Goal: Information Seeking & Learning: Understand process/instructions

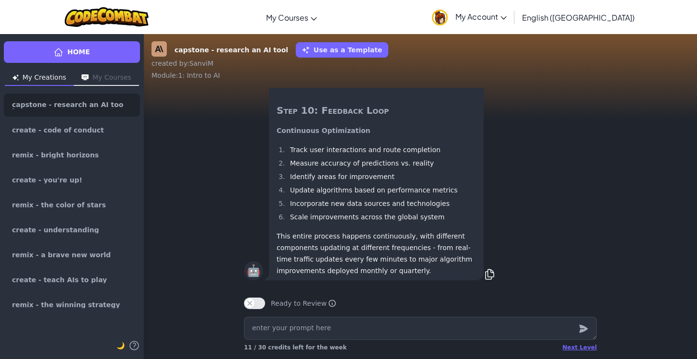
scroll to position [-412, 0]
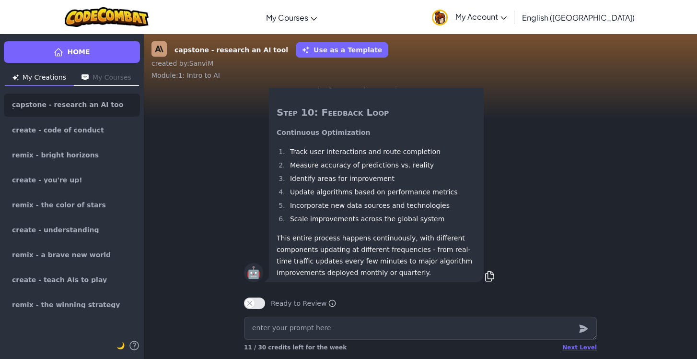
scroll to position [0, 0]
click at [322, 151] on li "Track user interactions and route completion" at bounding box center [381, 150] width 189 height 12
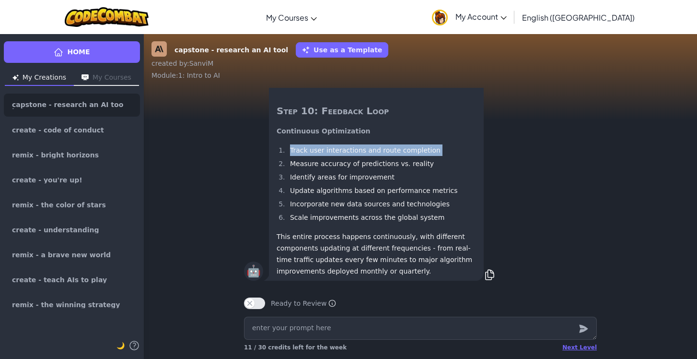
click at [322, 151] on li "Track user interactions and route completion" at bounding box center [381, 150] width 189 height 12
click at [318, 169] on ol "Track user interactions and route completion Measure accuracy of predictions vs…" at bounding box center [376, 183] width 199 height 79
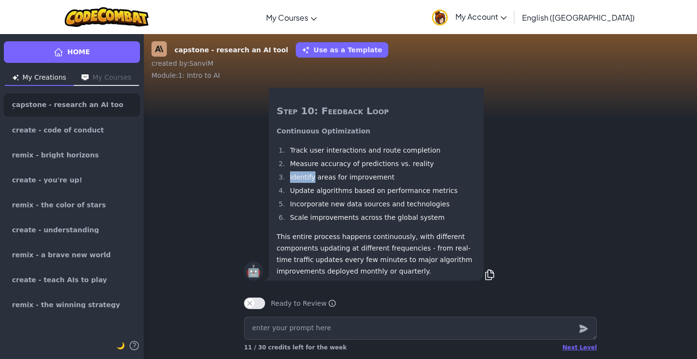
click at [318, 169] on ol "Track user interactions and route completion Measure accuracy of predictions vs…" at bounding box center [376, 183] width 199 height 79
click at [318, 164] on li "Measure accuracy of predictions vs. reality" at bounding box center [381, 164] width 189 height 12
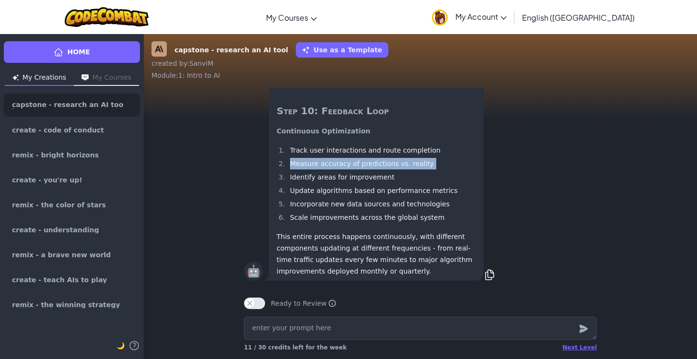
click at [318, 164] on li "Measure accuracy of predictions vs. reality" at bounding box center [381, 164] width 189 height 12
click at [317, 183] on ol "Track user interactions and route completion Measure accuracy of predictions vs…" at bounding box center [376, 183] width 199 height 79
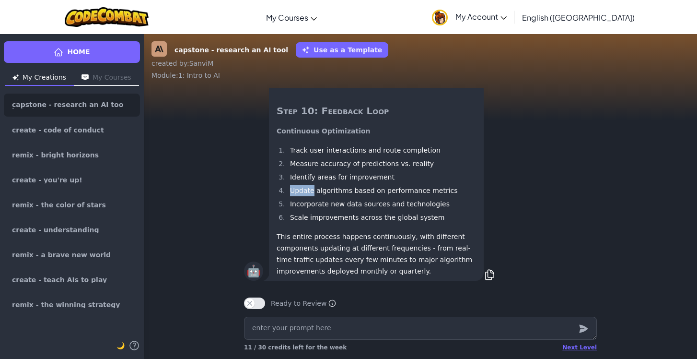
click at [317, 183] on ol "Track user interactions and route completion Measure accuracy of predictions vs…" at bounding box center [376, 183] width 199 height 79
click at [317, 174] on li "Identify areas for improvement" at bounding box center [381, 177] width 189 height 12
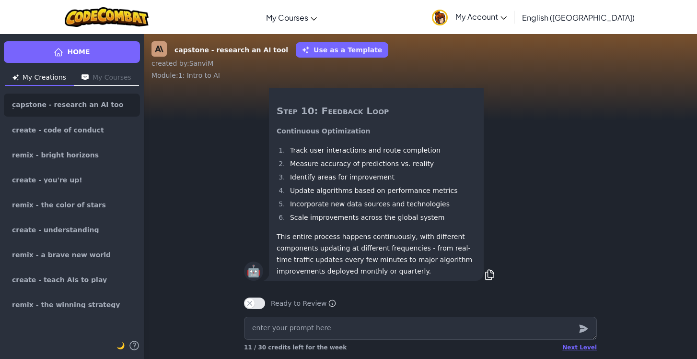
click at [317, 188] on li "Update algorithms based on performance metrics" at bounding box center [381, 191] width 189 height 12
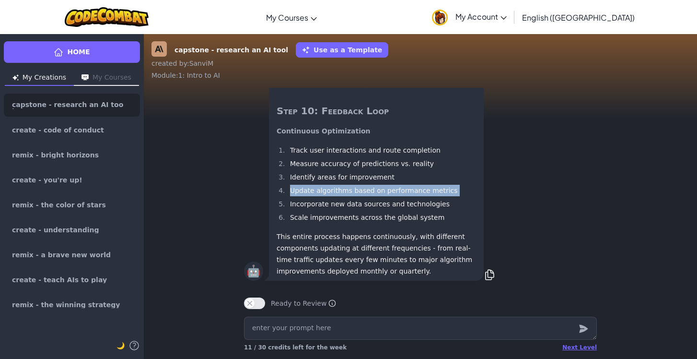
click at [317, 188] on li "Update algorithms based on performance metrics" at bounding box center [381, 191] width 189 height 12
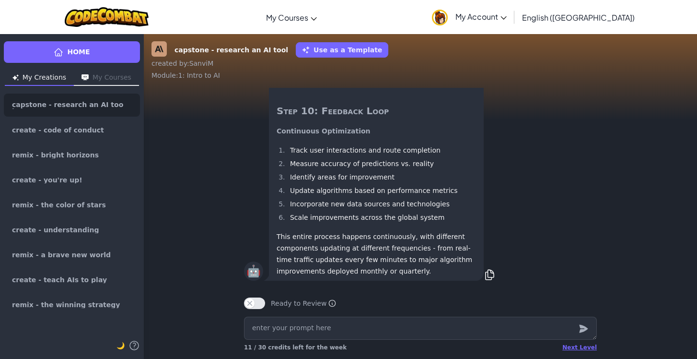
click at [316, 203] on li "Incorporate new data sources and technologies" at bounding box center [381, 204] width 189 height 12
click at [315, 217] on li "Scale improvements across the global system" at bounding box center [381, 217] width 189 height 12
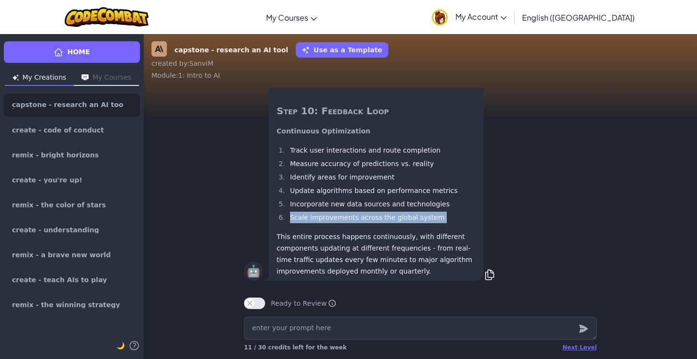
click at [315, 217] on li "Scale improvements across the global system" at bounding box center [381, 217] width 189 height 12
click at [296, 240] on p "This entire process happens continuously, with different components updating at…" at bounding box center [376, 253] width 199 height 46
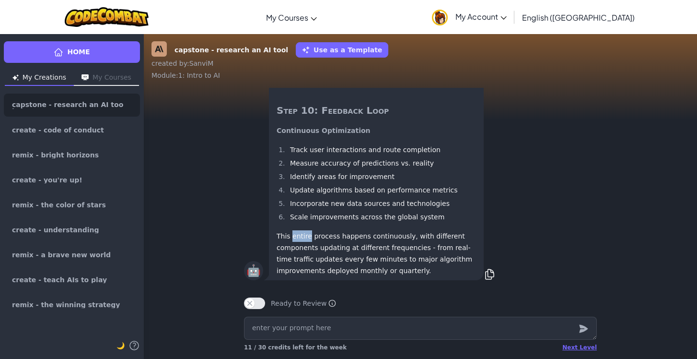
click at [296, 240] on p "This entire process happens continuously, with different components updating at…" at bounding box center [376, 253] width 199 height 46
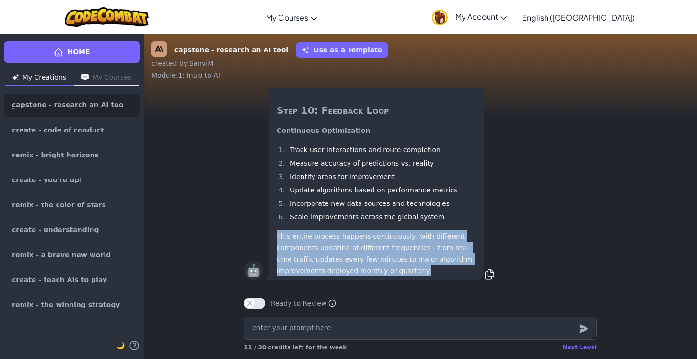
click at [296, 240] on p "This entire process happens continuously, with different components updating at…" at bounding box center [376, 253] width 199 height 46
click at [296, 264] on p "This entire process happens continuously, with different components updating at…" at bounding box center [376, 253] width 199 height 46
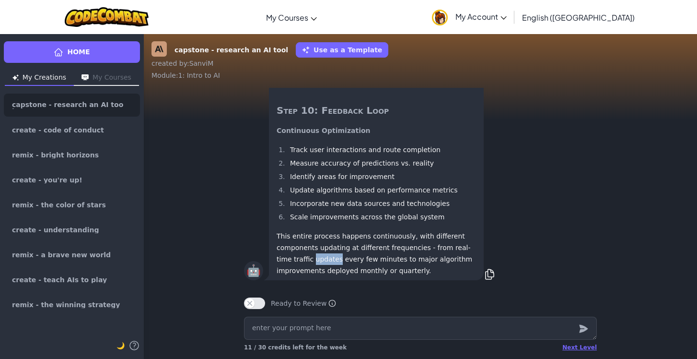
click at [296, 264] on p "This entire process happens continuously, with different components updating at…" at bounding box center [376, 253] width 199 height 46
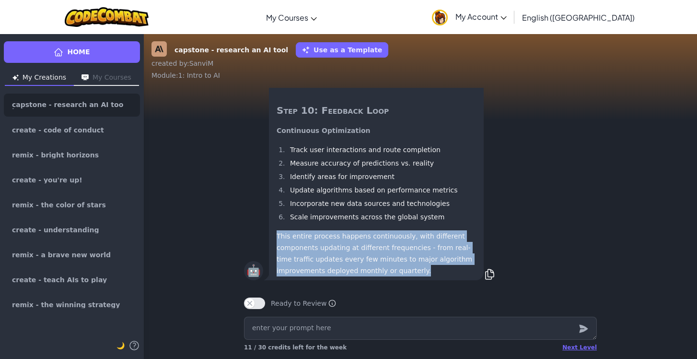
click at [296, 264] on p "This entire process happens continuously, with different components updating at…" at bounding box center [376, 253] width 199 height 46
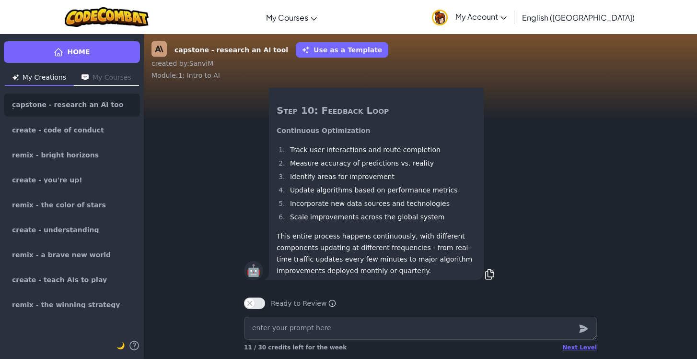
click at [309, 246] on p "This entire process happens continuously, with different components updating at…" at bounding box center [376, 253] width 199 height 46
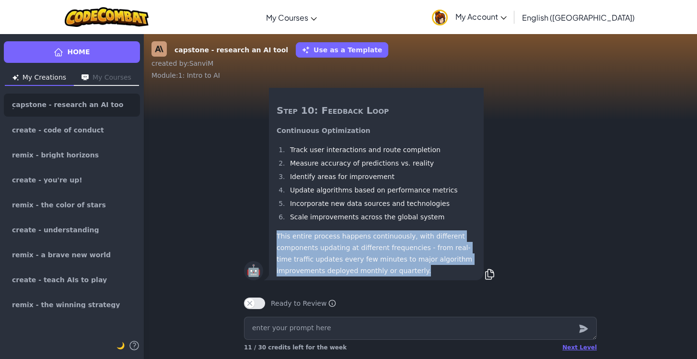
click at [309, 246] on p "This entire process happens continuously, with different components updating at…" at bounding box center [376, 253] width 199 height 46
click at [309, 254] on p "This entire process happens continuously, with different components updating at…" at bounding box center [376, 253] width 199 height 46
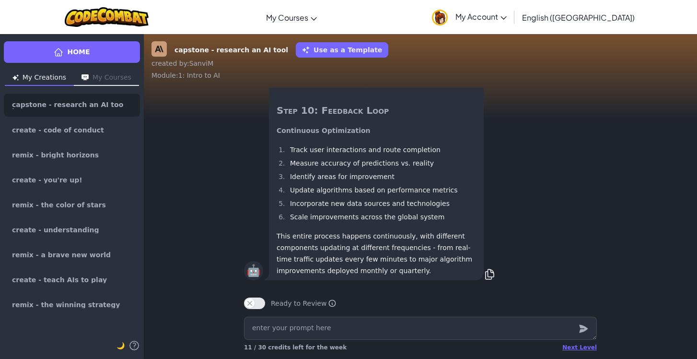
click at [309, 258] on p "This entire process happens continuously, with different components updating at…" at bounding box center [376, 253] width 199 height 46
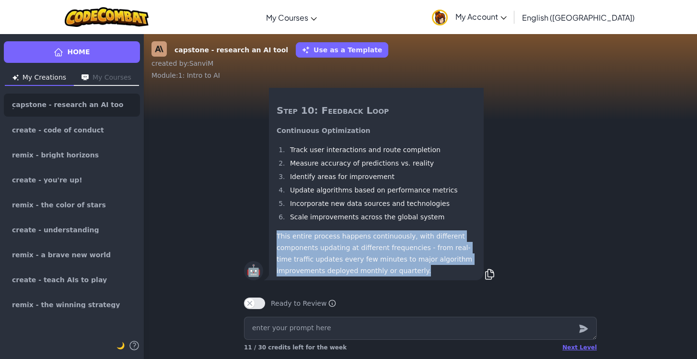
click at [309, 258] on p "This entire process happens continuously, with different components updating at…" at bounding box center [376, 253] width 199 height 46
click at [310, 261] on p "This entire process happens continuously, with different components updating at…" at bounding box center [376, 253] width 199 height 46
